Goal: Navigation & Orientation: Understand site structure

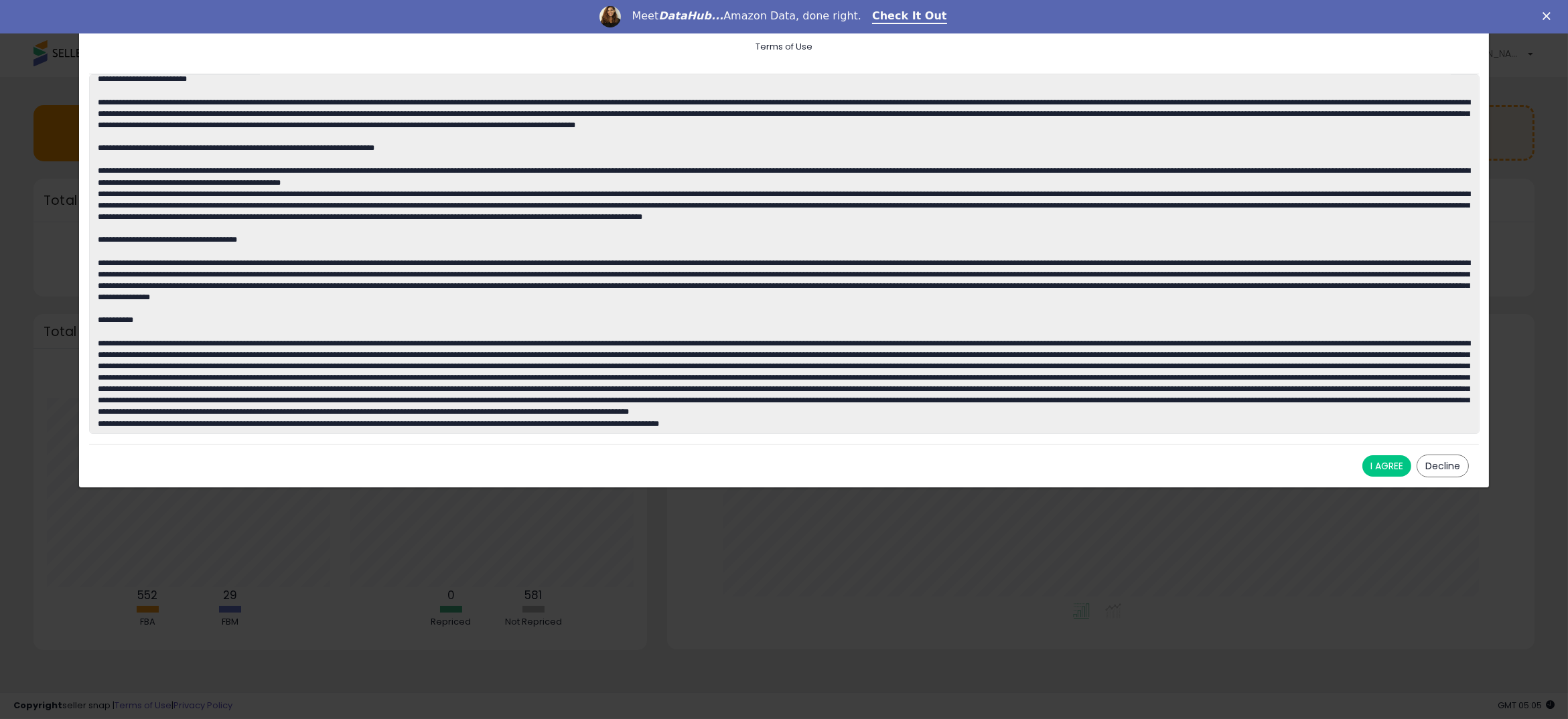
scroll to position [2023, 0]
click at [1387, 468] on button "I AGREE" at bounding box center [1387, 465] width 49 height 21
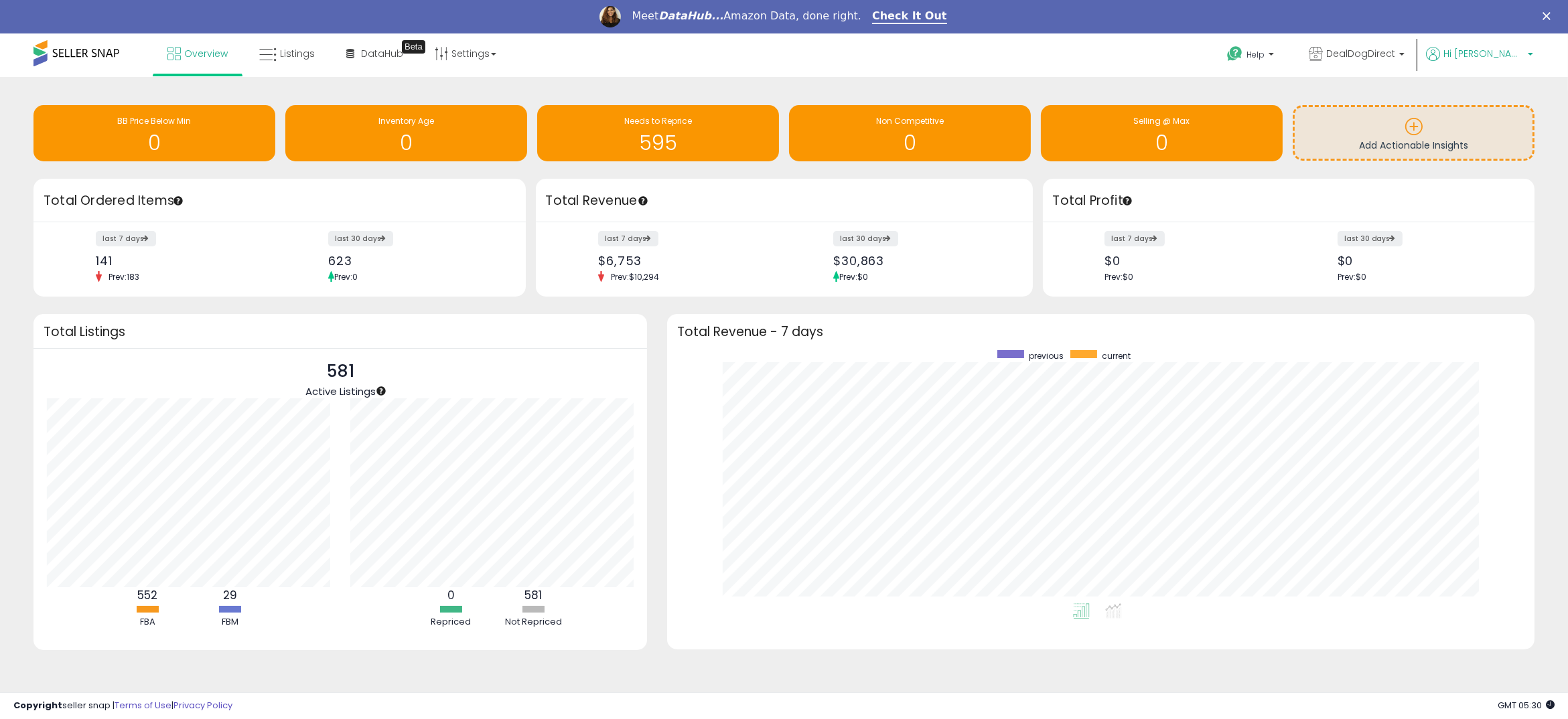
click at [1521, 48] on span "Hi [PERSON_NAME]" at bounding box center [1484, 53] width 80 height 13
click at [1497, 105] on link "Account" at bounding box center [1502, 105] width 36 height 12
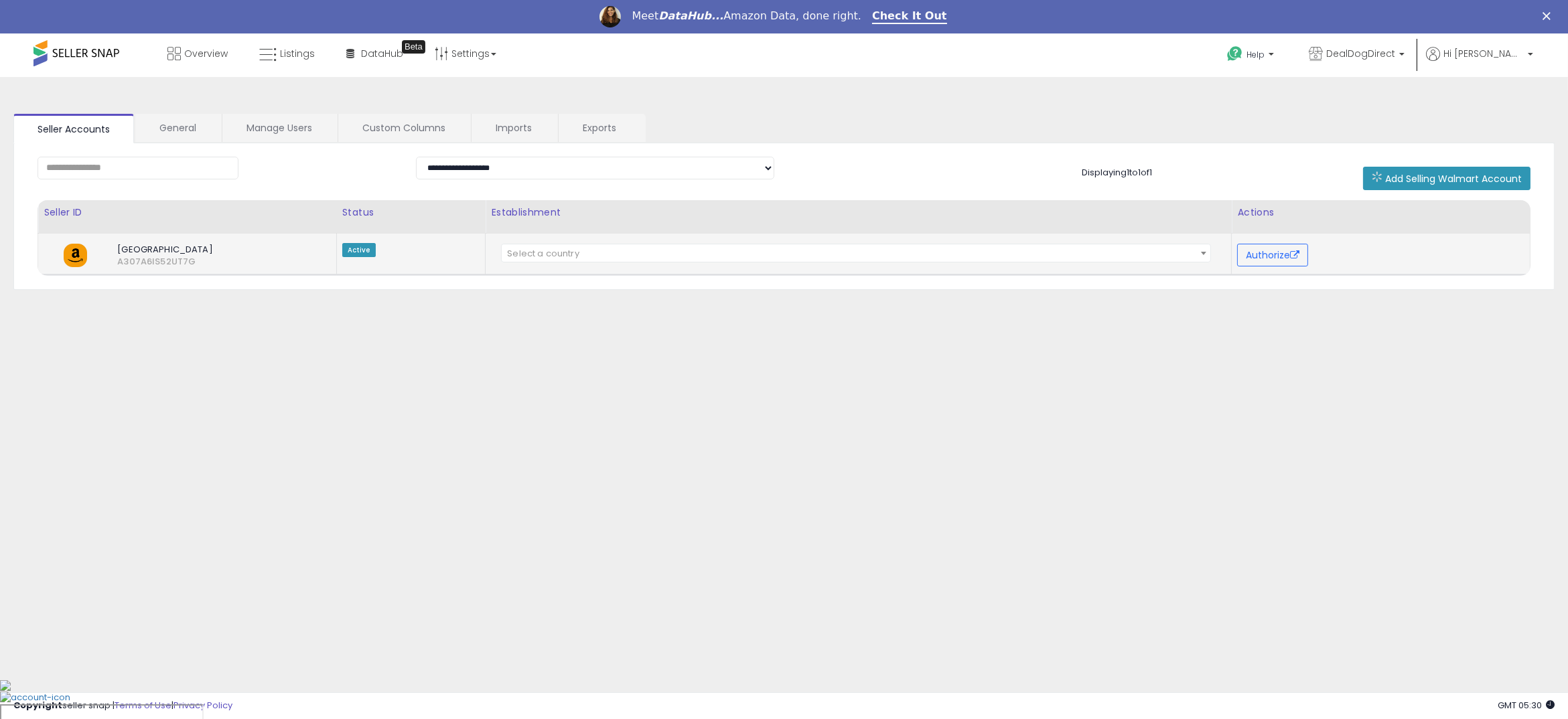
click at [1046, 247] on span "Select a country" at bounding box center [856, 254] width 709 height 19
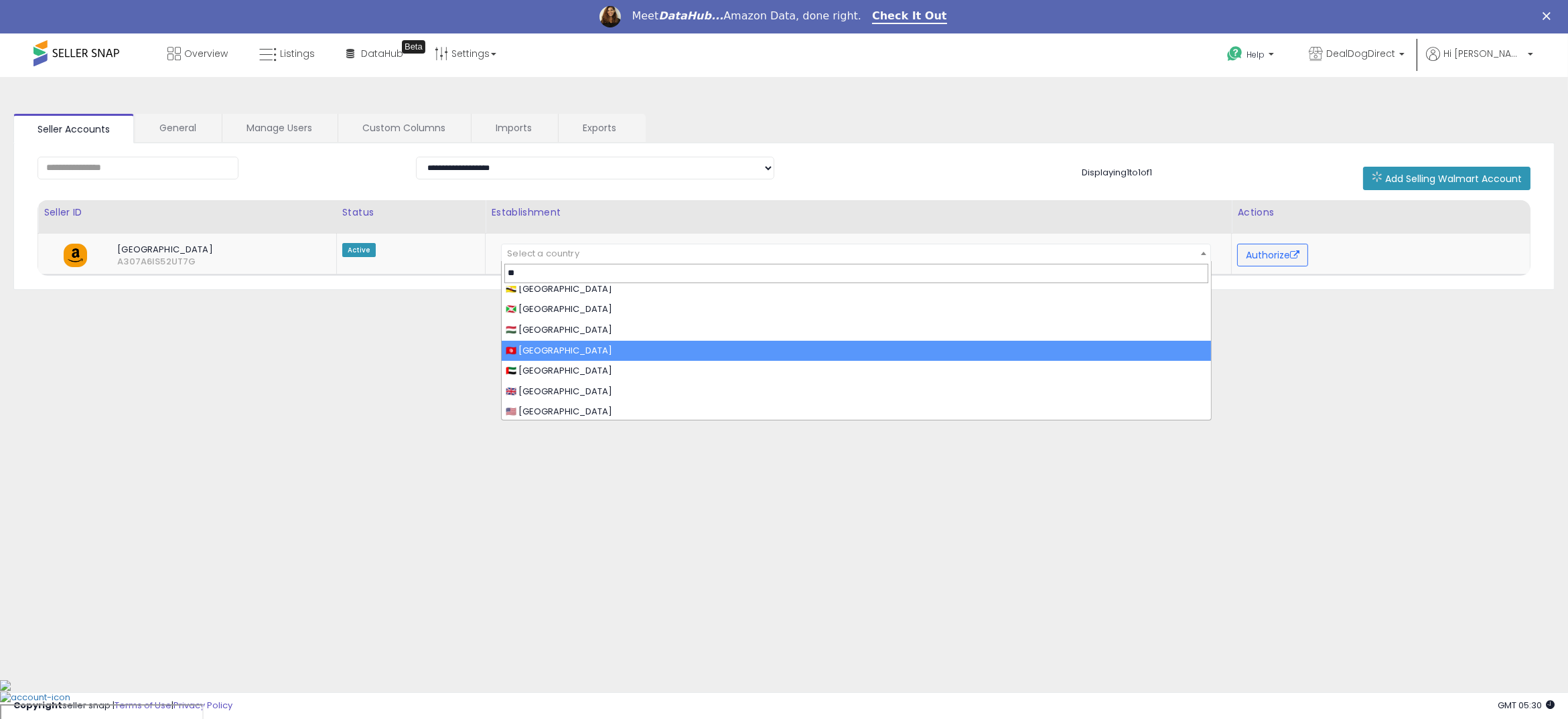
scroll to position [9, 0]
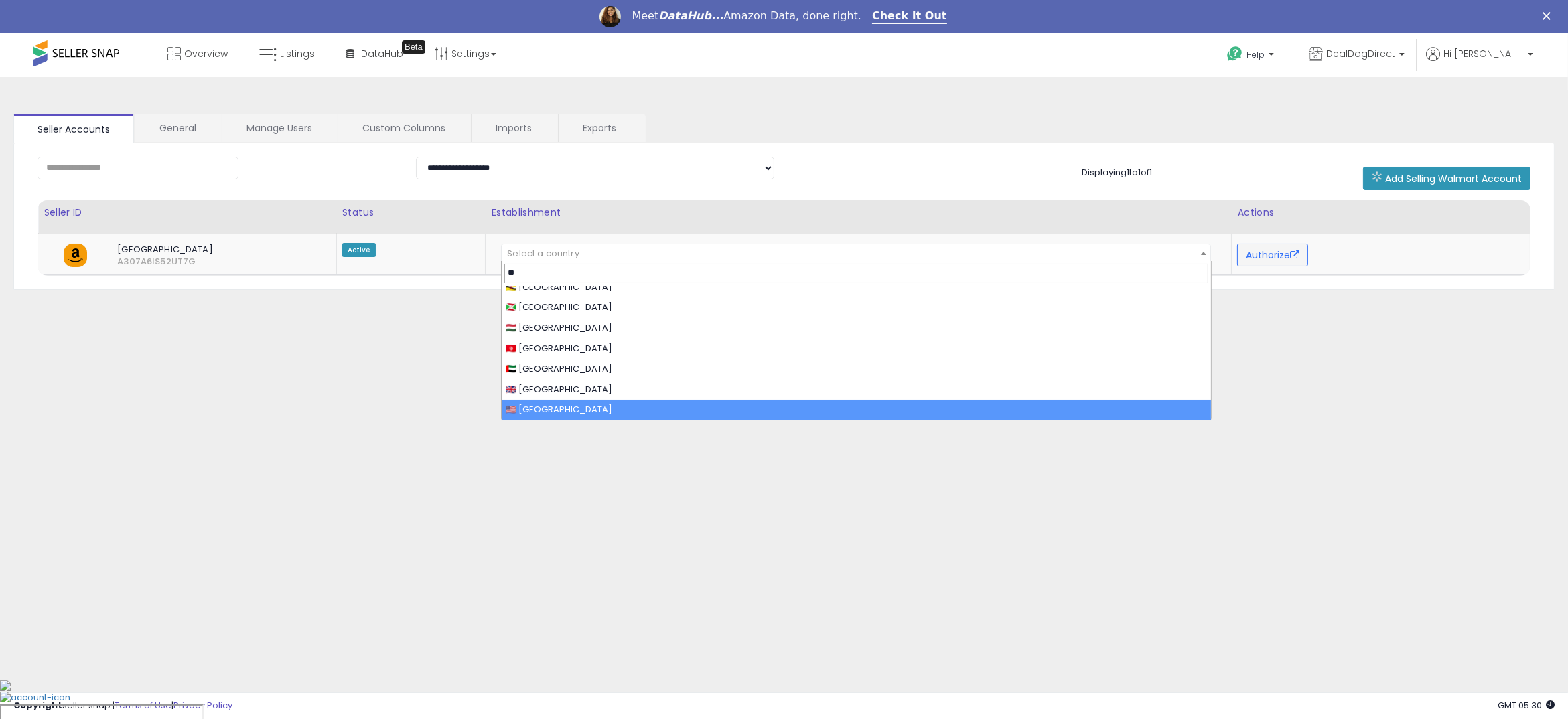
type input "**"
select select "**"
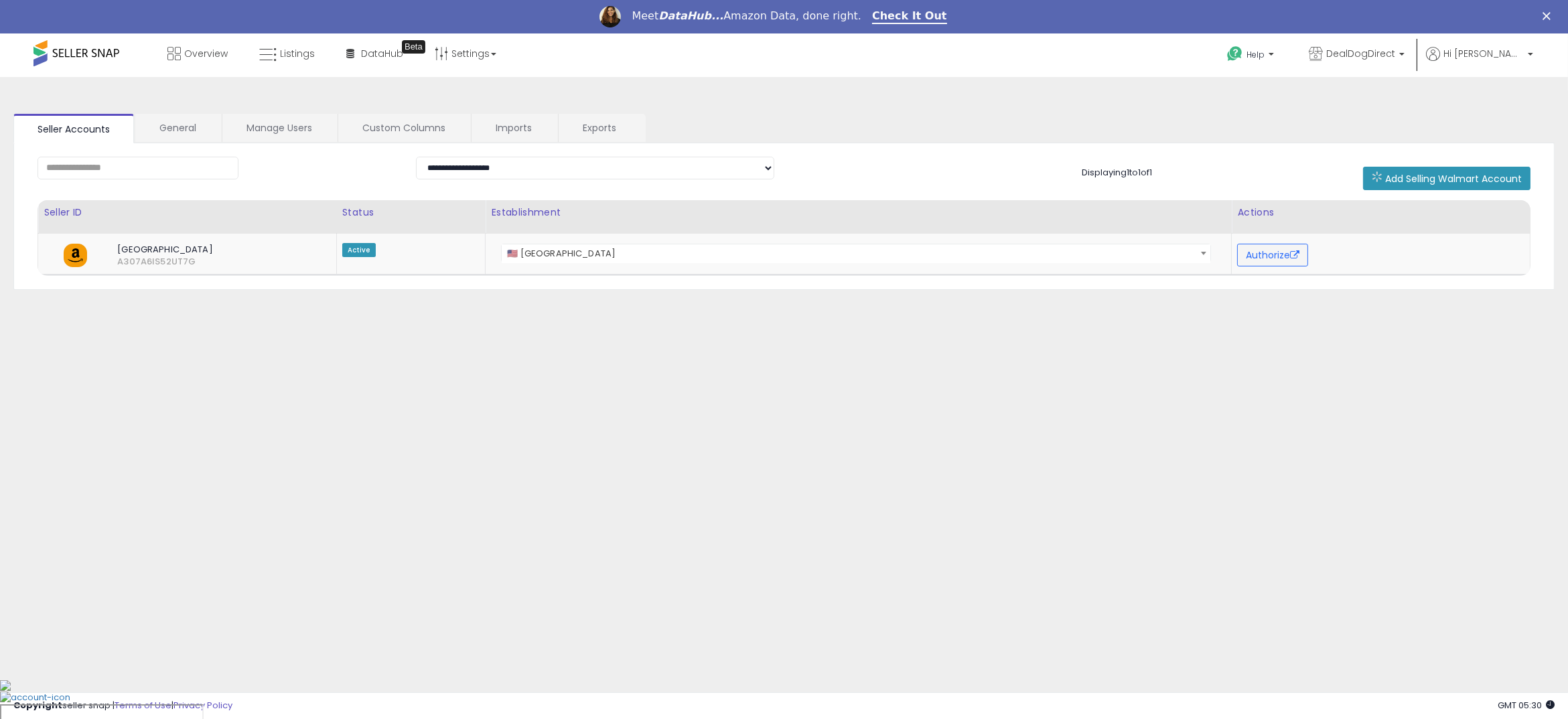
click at [923, 337] on div "**********" at bounding box center [784, 369] width 1555 height 556
click at [173, 131] on link "General" at bounding box center [178, 128] width 85 height 28
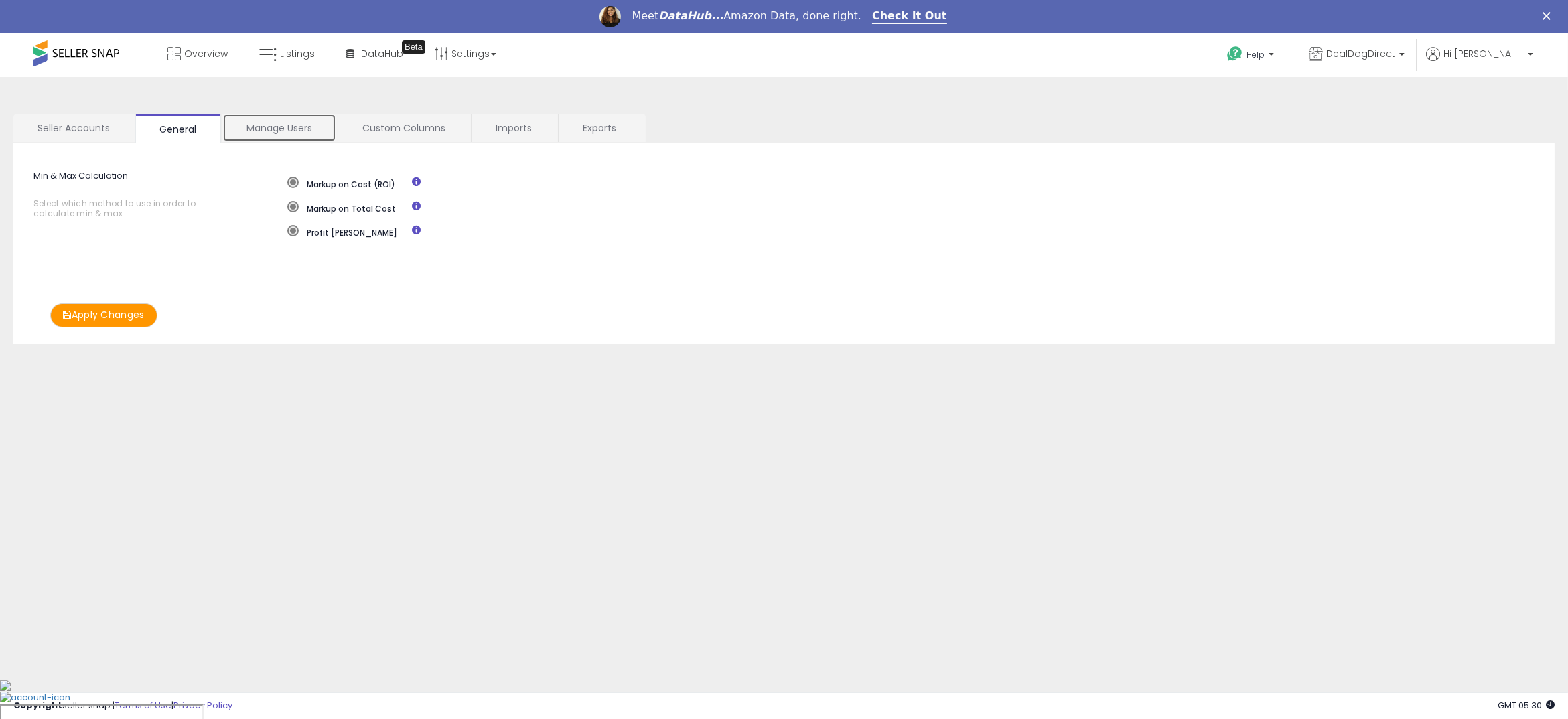
click at [274, 128] on link "Manage Users" at bounding box center [280, 128] width 114 height 28
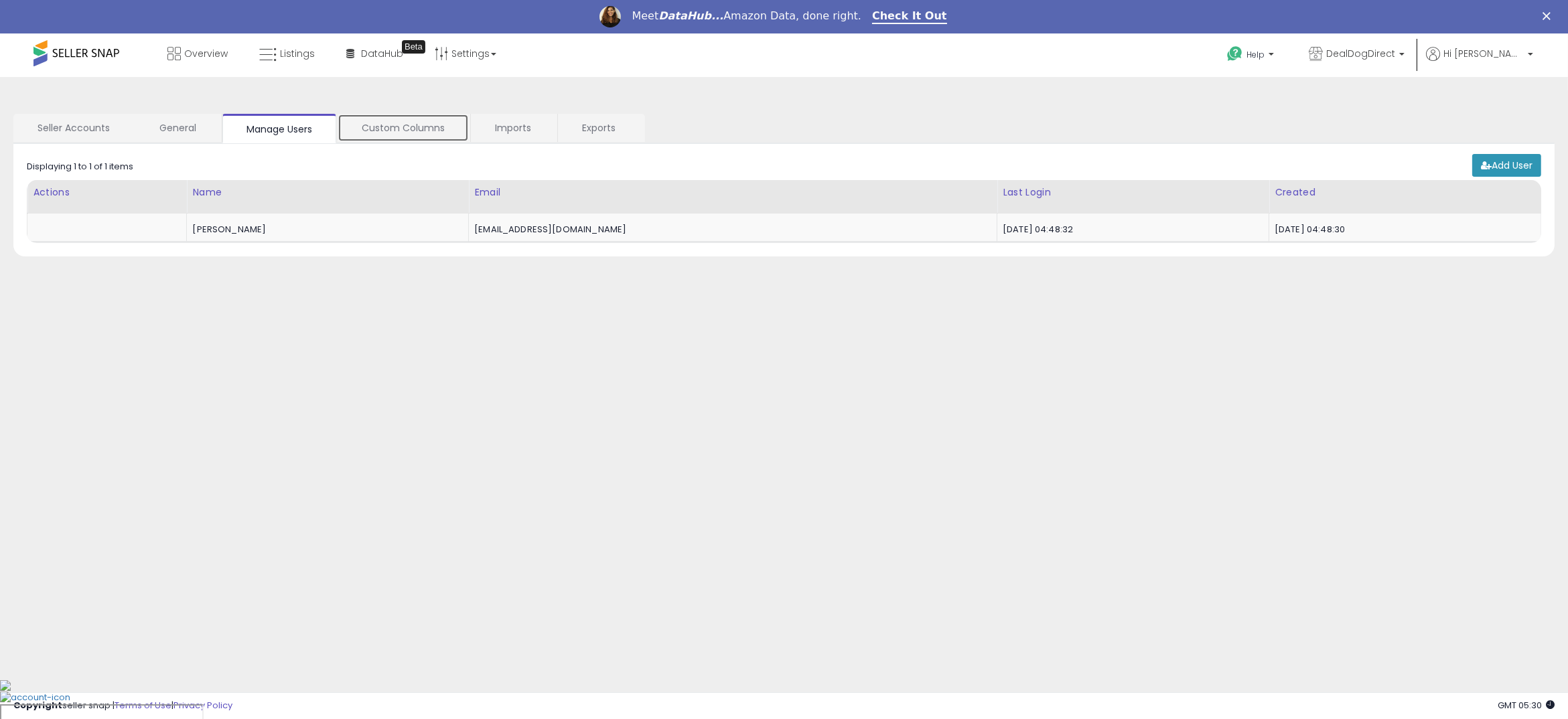
click at [389, 127] on link "Custom Columns" at bounding box center [402, 128] width 131 height 28
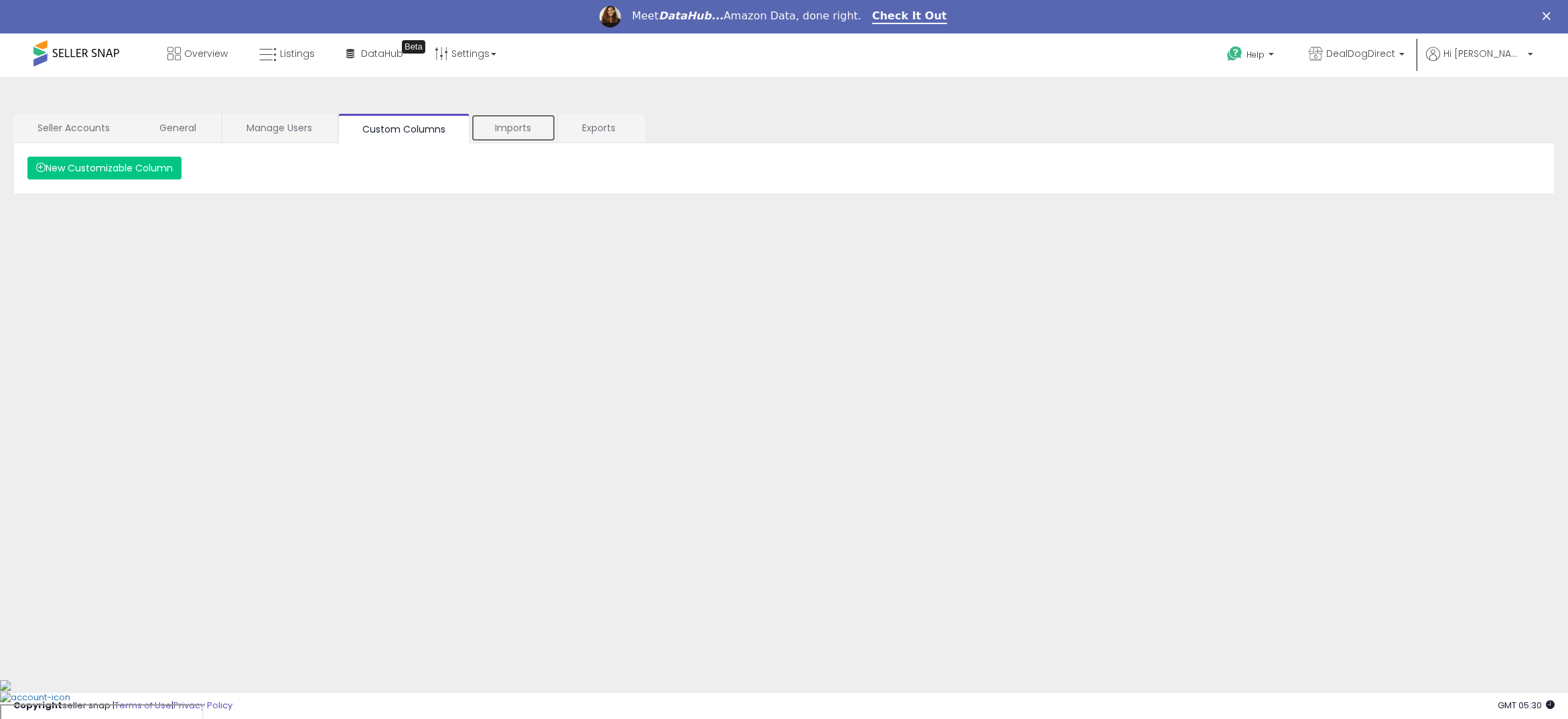
click at [509, 127] on link "Imports" at bounding box center [514, 128] width 85 height 28
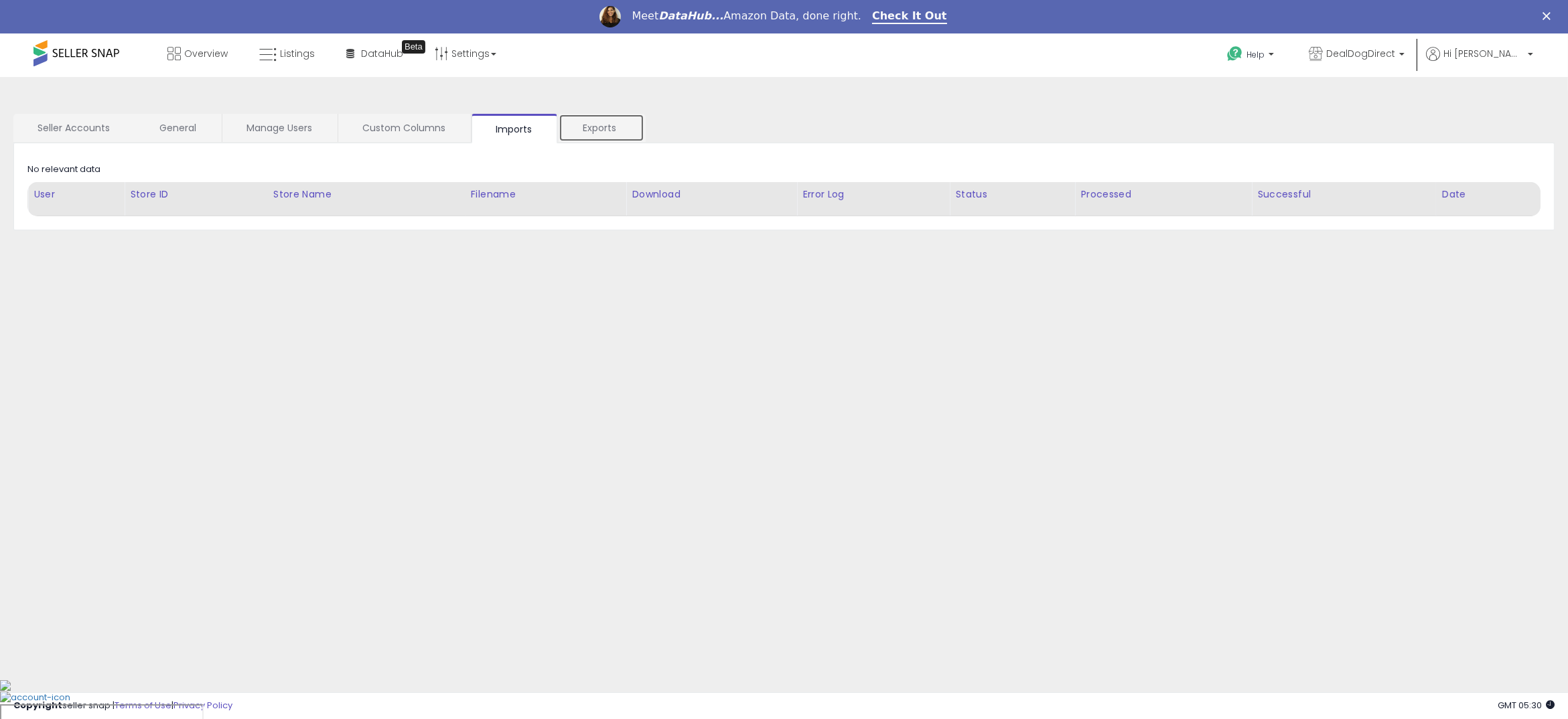
click at [607, 127] on link "Exports" at bounding box center [601, 128] width 86 height 28
click at [1537, 55] on li "Hi Grant Account Profile Logout" at bounding box center [1479, 63] width 116 height 33
click at [1504, 47] on span "Hi [PERSON_NAME]" at bounding box center [1484, 53] width 80 height 13
click at [1505, 136] on link "Profile" at bounding box center [1503, 139] width 27 height 12
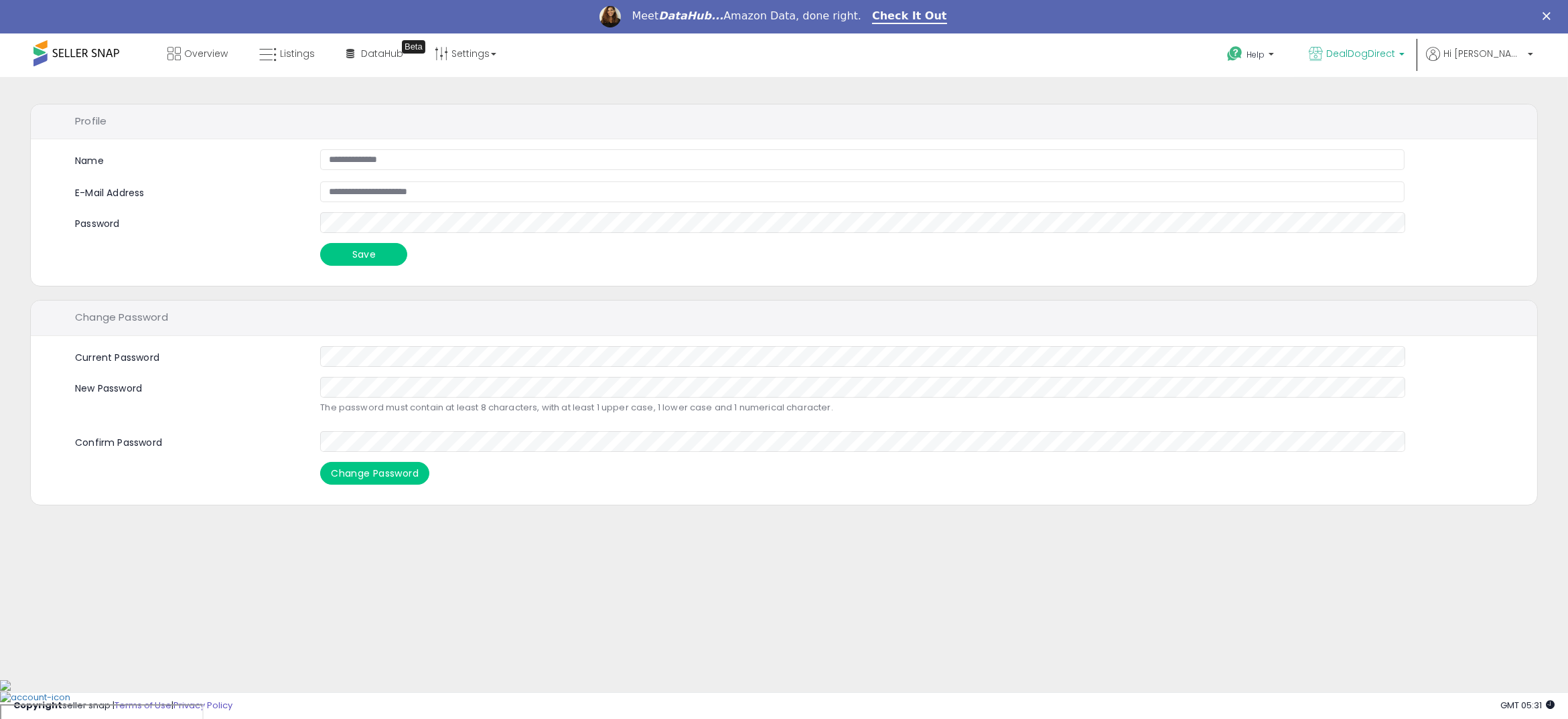
click at [1395, 54] on span "DealDogDirect" at bounding box center [1361, 53] width 69 height 13
click at [1290, 94] on span "DealDogDirect" at bounding box center [1253, 95] width 75 height 12
click at [189, 49] on span "Overview" at bounding box center [206, 53] width 44 height 13
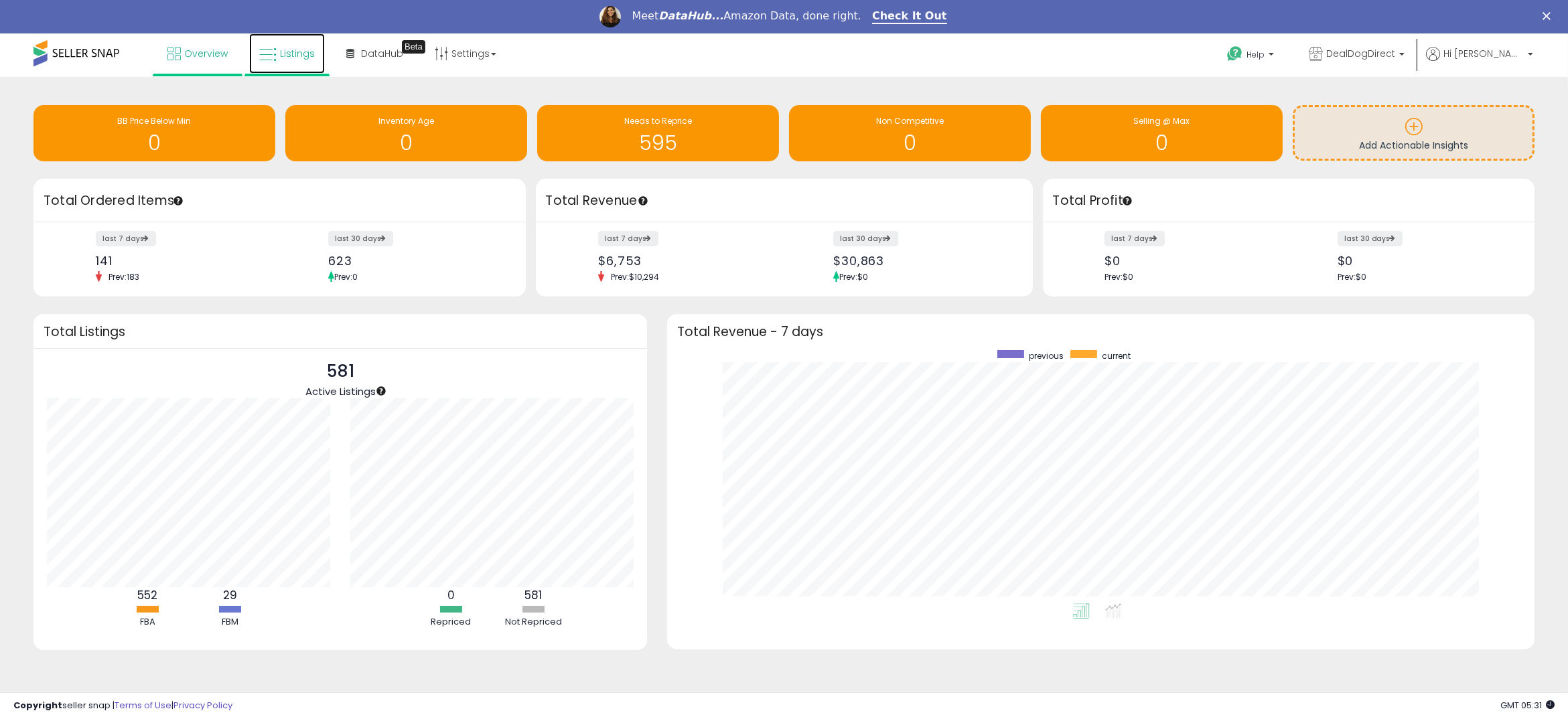
click at [298, 53] on span "Listings" at bounding box center [298, 53] width 35 height 13
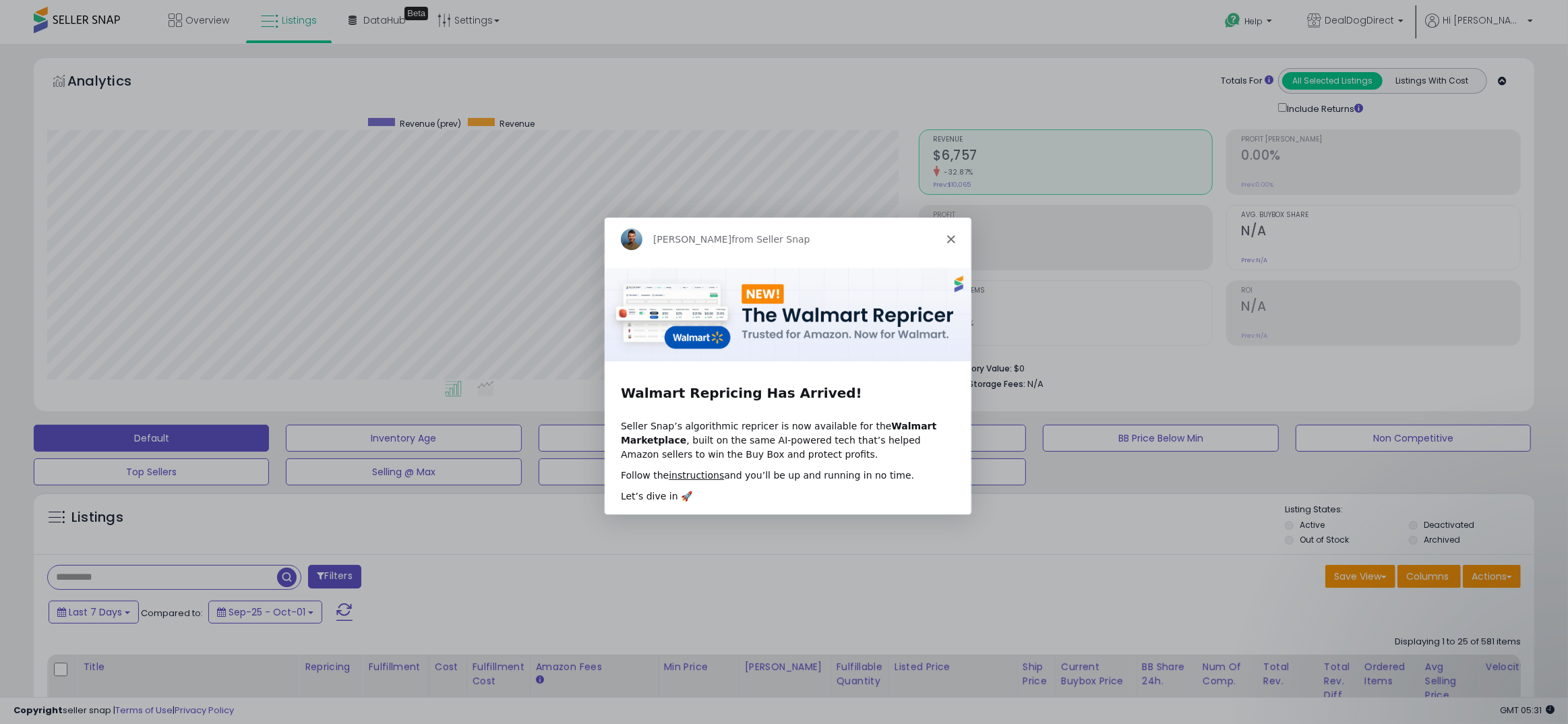
scroll to position [275, 872]
click at [946, 238] on icon "Close" at bounding box center [949, 238] width 8 height 8
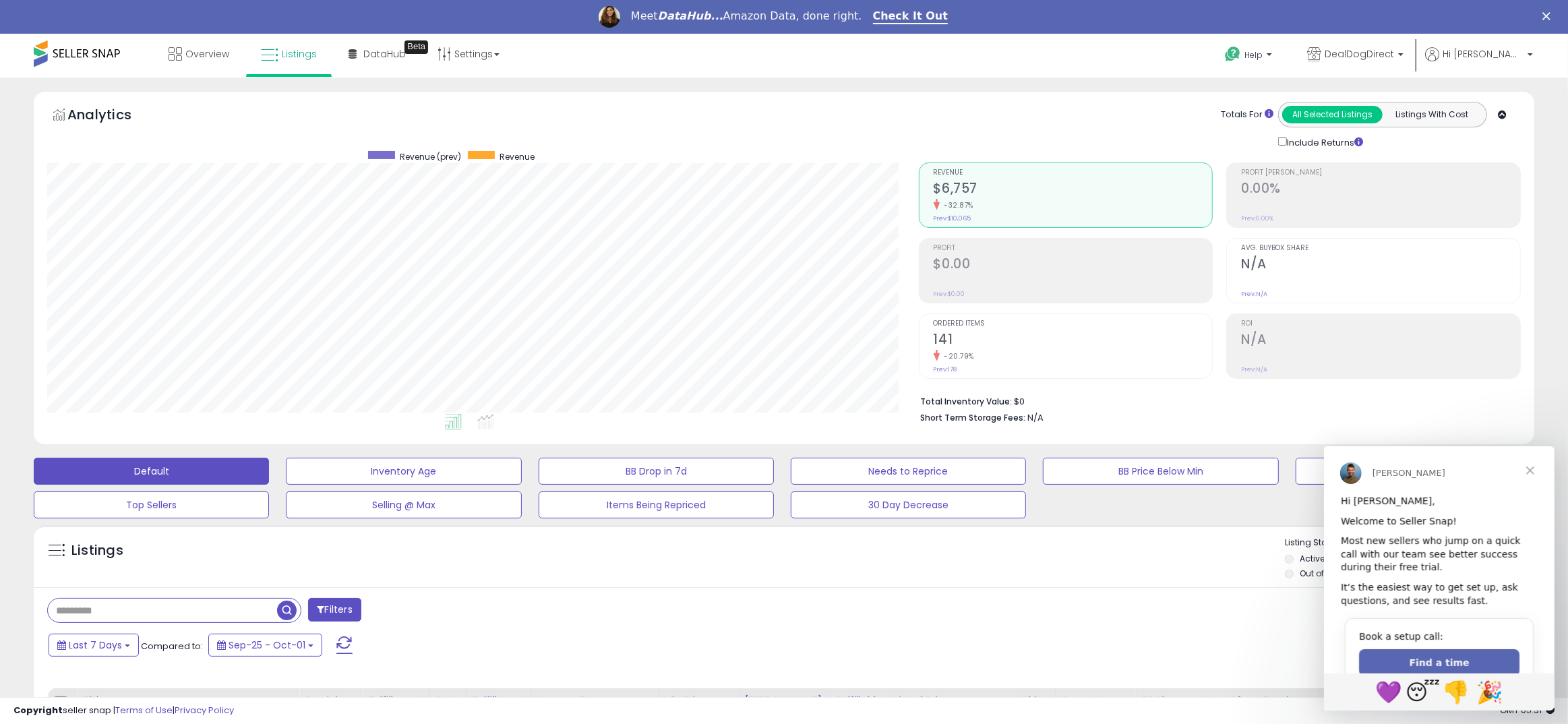
scroll to position [24, 0]
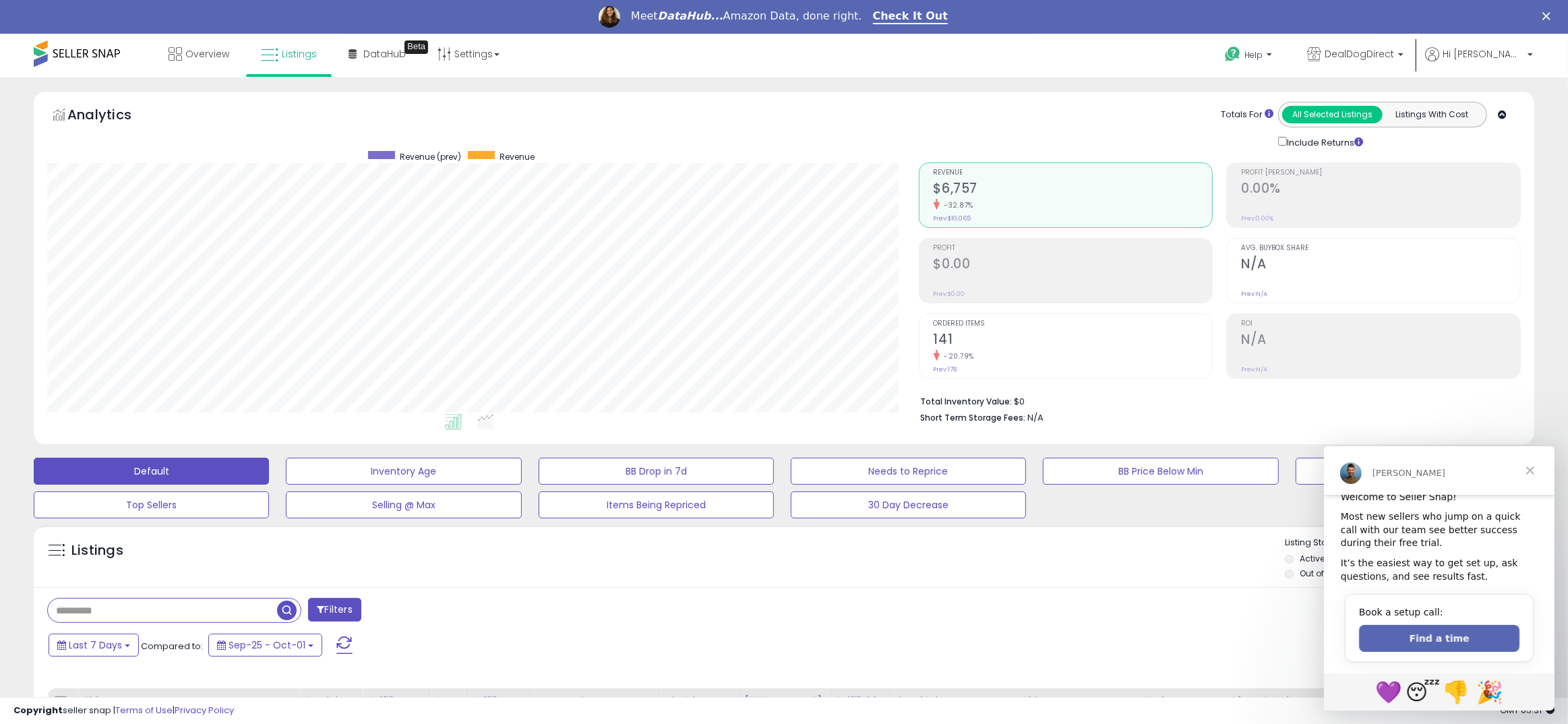
click at [1533, 467] on span "Close" at bounding box center [1530, 470] width 49 height 49
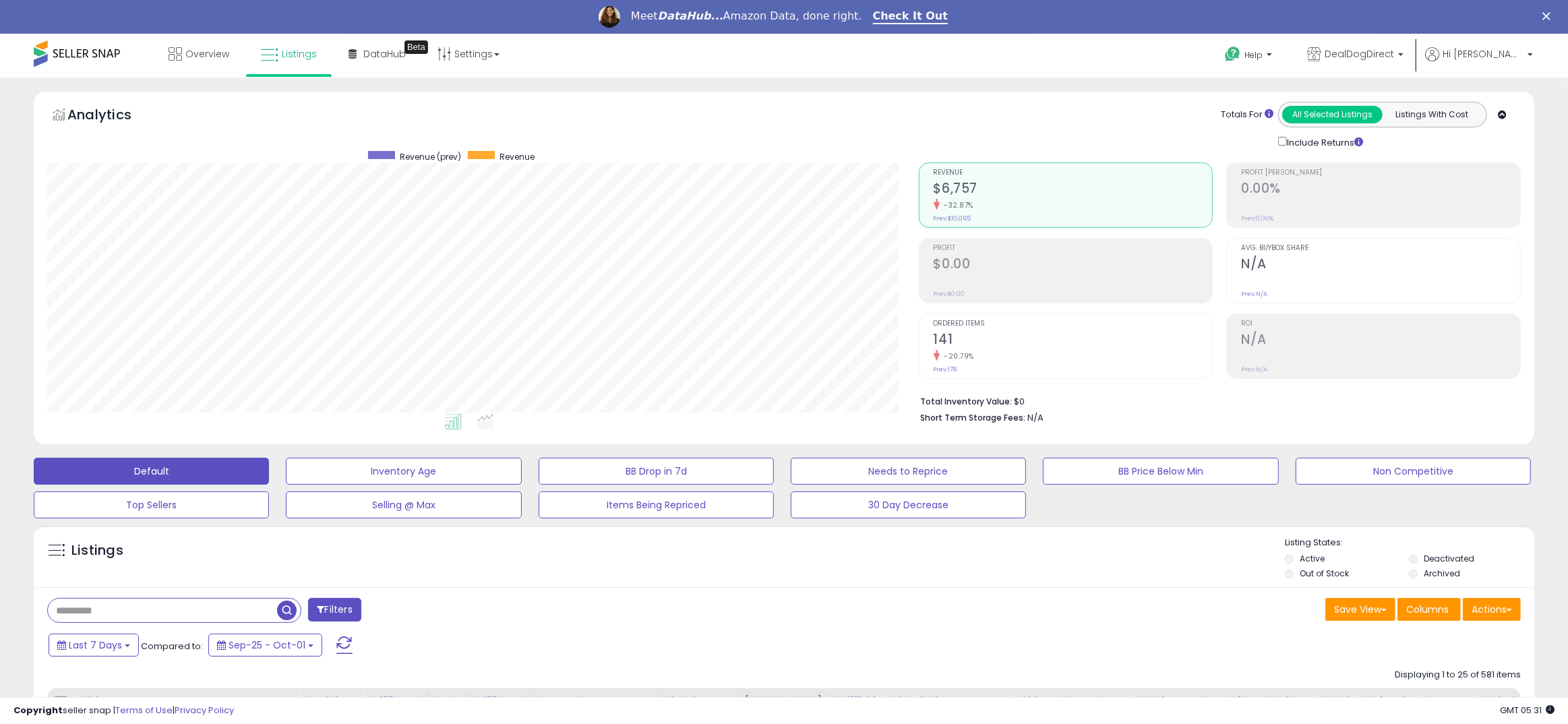
drag, startPoint x: 1287, startPoint y: 514, endPoint x: 1208, endPoint y: 516, distance: 79.0
click at [1208, 516] on div "Default Inventory Age BB Drop in 7d Needs to Reprice BB Price Below Min Non Com…" at bounding box center [784, 485] width 1534 height 68
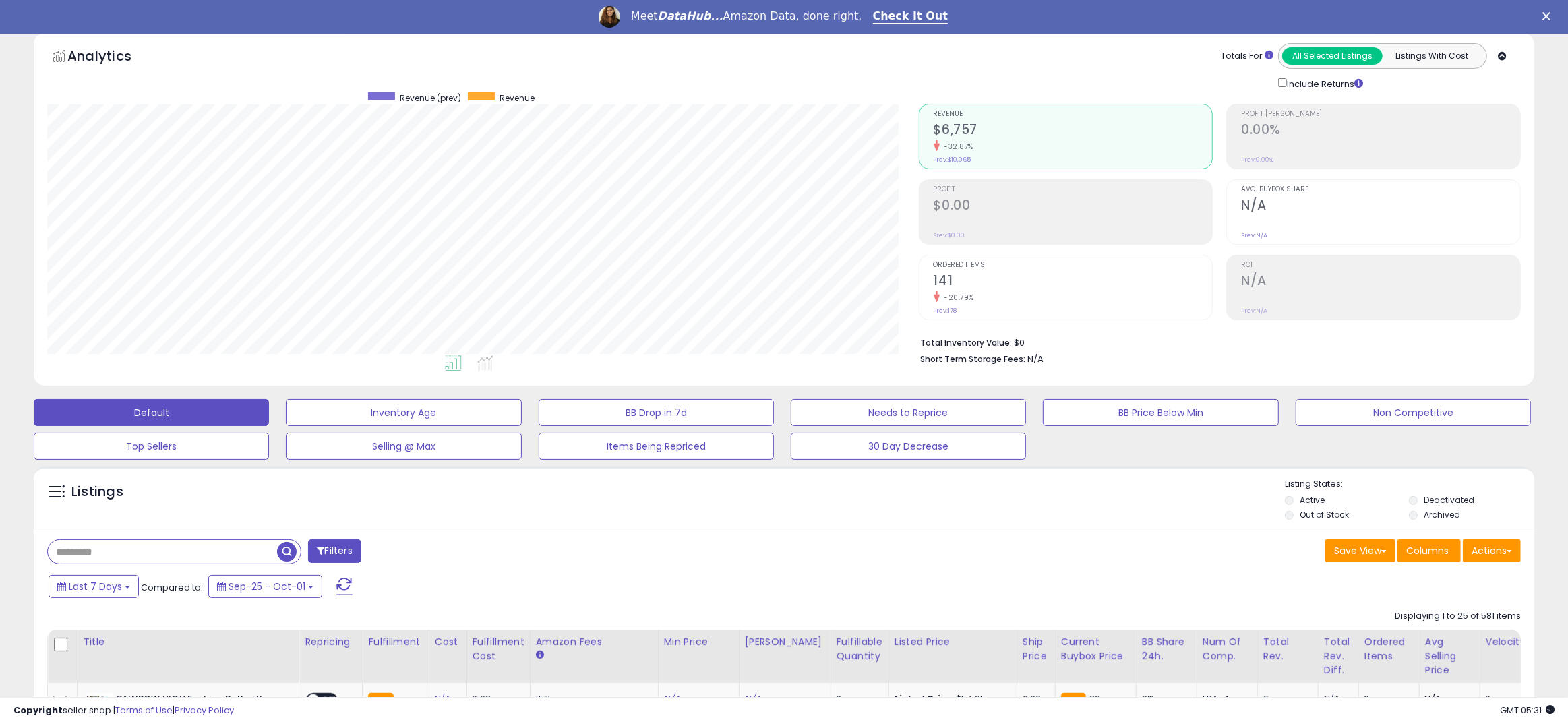
scroll to position [0, 0]
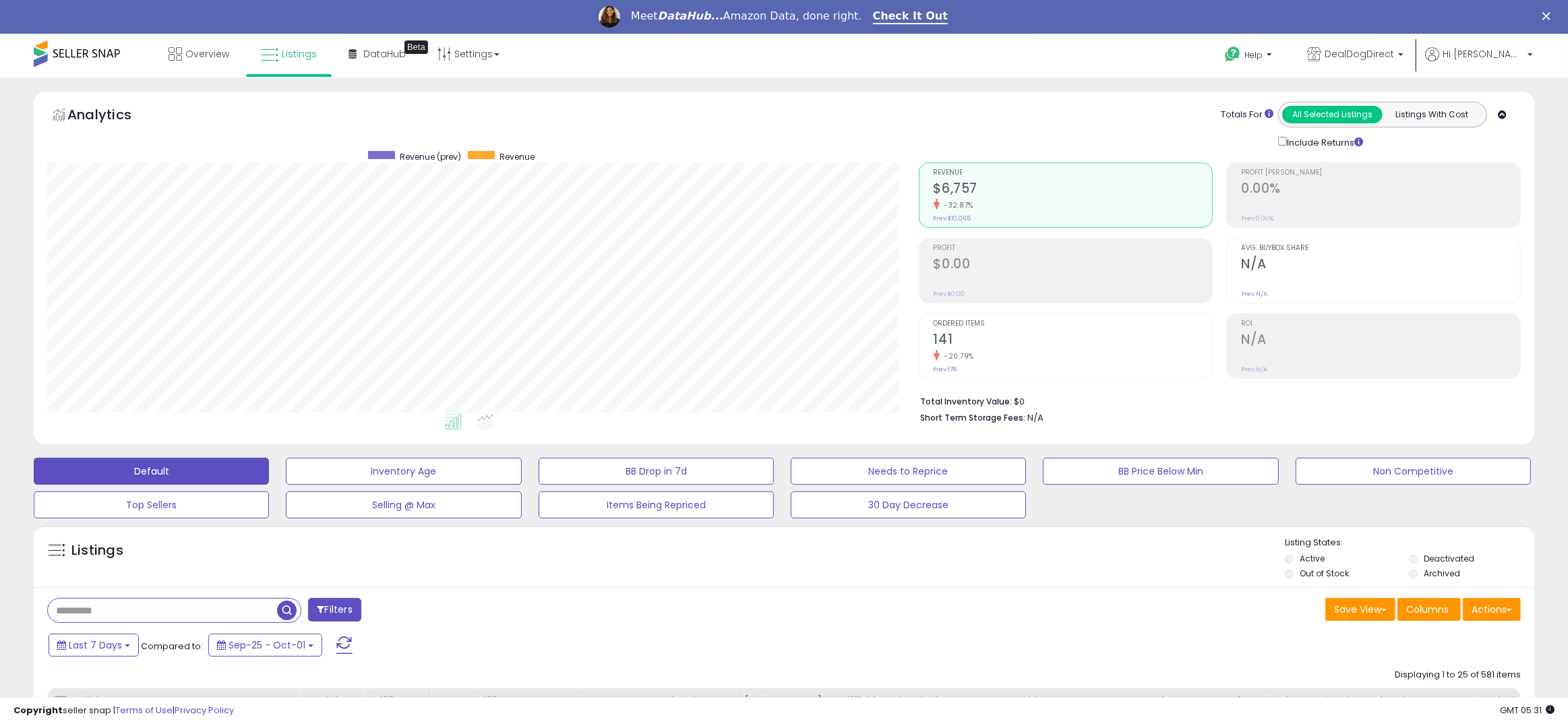
drag, startPoint x: 708, startPoint y: 554, endPoint x: 651, endPoint y: 558, distance: 57.1
click at [651, 558] on div "Listings" at bounding box center [784, 560] width 1501 height 46
